Goal: Task Accomplishment & Management: Manage account settings

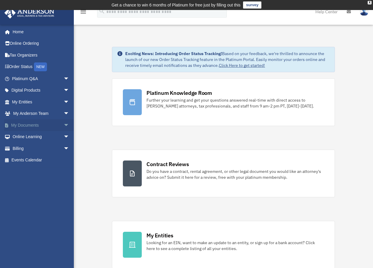
click at [25, 126] on link "My Documents arrow_drop_down" at bounding box center [41, 125] width 74 height 12
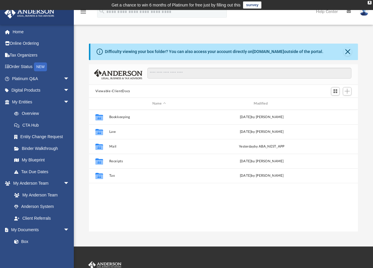
scroll to position [130, 264]
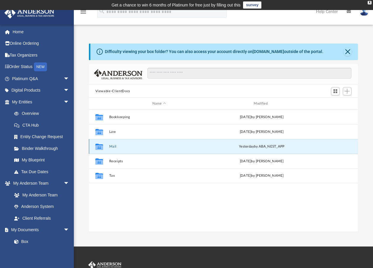
click at [114, 147] on button "Mail" at bounding box center [159, 147] width 100 height 4
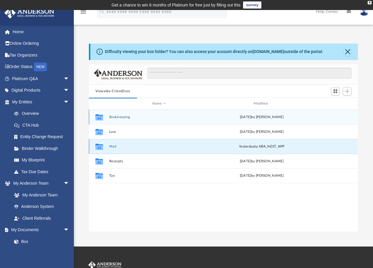
click at [111, 147] on button "Mail" at bounding box center [159, 147] width 100 height 4
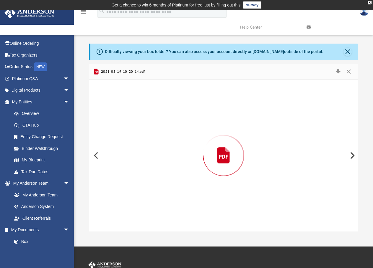
scroll to position [112, 264]
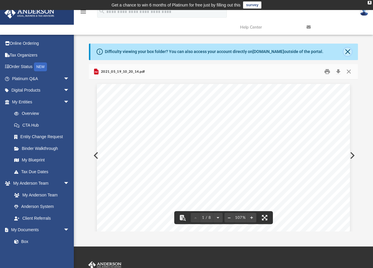
click at [346, 53] on button "Close" at bounding box center [347, 52] width 8 height 8
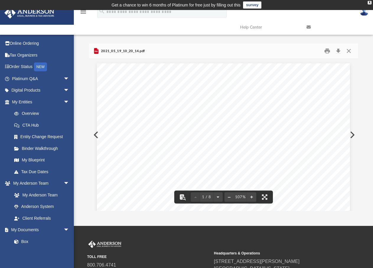
click at [346, 53] on div "Difficulty viewing your box folder? You can also access your account directly o…" at bounding box center [224, 51] width 268 height 14
click at [348, 50] on button "Close" at bounding box center [348, 51] width 11 height 9
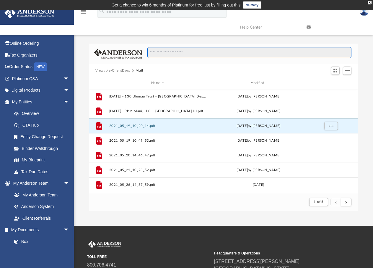
click at [348, 50] on input "Search files and folders" at bounding box center [249, 52] width 204 height 11
click at [263, 84] on div "Modified" at bounding box center [258, 83] width 98 height 5
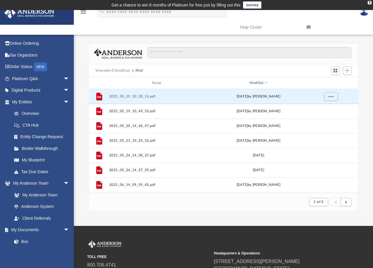
click at [258, 84] on div "Modified" at bounding box center [258, 83] width 98 height 5
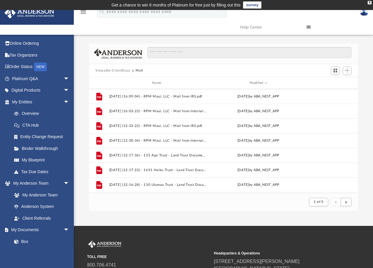
scroll to position [0, 0]
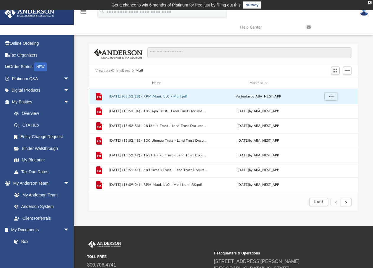
click at [178, 96] on button "2025.08.22 (08:52:28) - RPM Maui, LLC - Mail.pdf" at bounding box center [158, 97] width 98 height 4
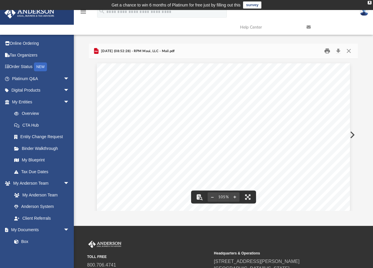
click at [325, 52] on button "Print" at bounding box center [327, 51] width 12 height 9
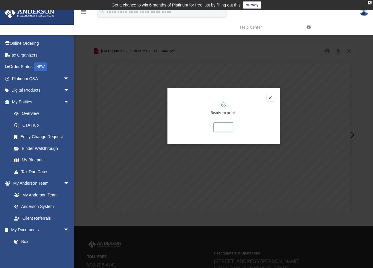
click at [269, 99] on button "Preview" at bounding box center [269, 97] width 7 height 7
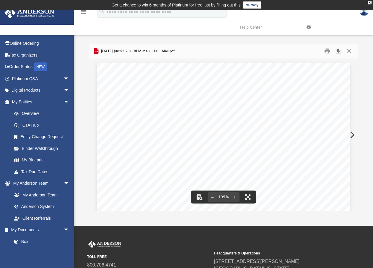
click at [339, 52] on button "Download" at bounding box center [337, 51] width 11 height 9
click at [309, 53] on div "2025.08.22 (08:52:28) - RPM Maui, LLC - Mail.pdf" at bounding box center [223, 52] width 269 height 16
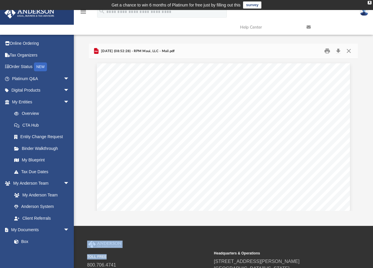
click at [360, 16] on link at bounding box center [335, 27] width 66 height 23
click at [364, 14] on img at bounding box center [363, 11] width 9 height 9
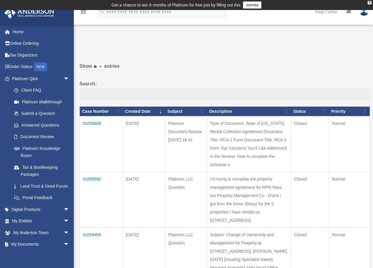
click at [363, 13] on img at bounding box center [363, 11] width 9 height 9
click at [363, 14] on img at bounding box center [363, 11] width 9 height 9
click at [365, 16] on link at bounding box center [364, 12] width 18 height 26
click at [366, 9] on td "Get a chance to win 6 months of Platinum for free just by filling out this surv…" at bounding box center [186, 5] width 373 height 10
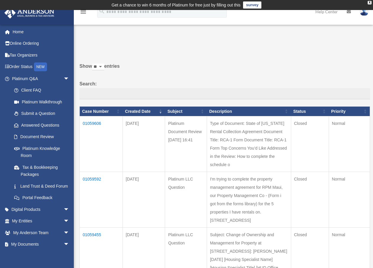
click at [366, 14] on img at bounding box center [363, 11] width 9 height 9
drag, startPoint x: 366, startPoint y: 14, endPoint x: 365, endPoint y: 17, distance: 3.4
click at [366, 14] on img at bounding box center [363, 11] width 9 height 9
click at [364, 18] on link at bounding box center [364, 12] width 18 height 26
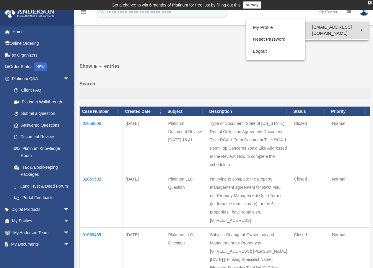
click at [359, 27] on link "[EMAIL_ADDRESS][DOMAIN_NAME]" at bounding box center [336, 30] width 63 height 17
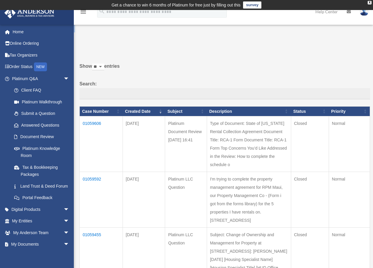
click at [362, 17] on link at bounding box center [364, 12] width 18 height 26
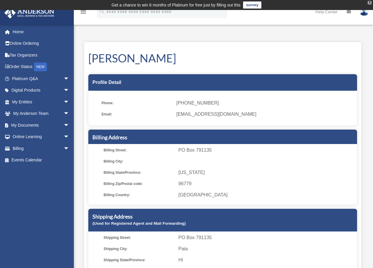
click at [368, 4] on div "X" at bounding box center [369, 3] width 4 height 4
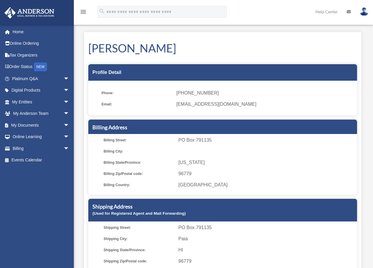
click at [365, 14] on img at bounding box center [363, 11] width 9 height 9
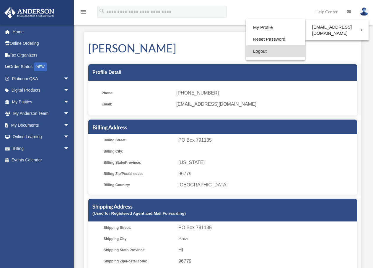
click at [257, 52] on link "Logout" at bounding box center [275, 51] width 59 height 12
click at [257, 52] on h1 "Lorna Ayresman" at bounding box center [222, 48] width 268 height 16
